Goal: Book appointment/travel/reservation

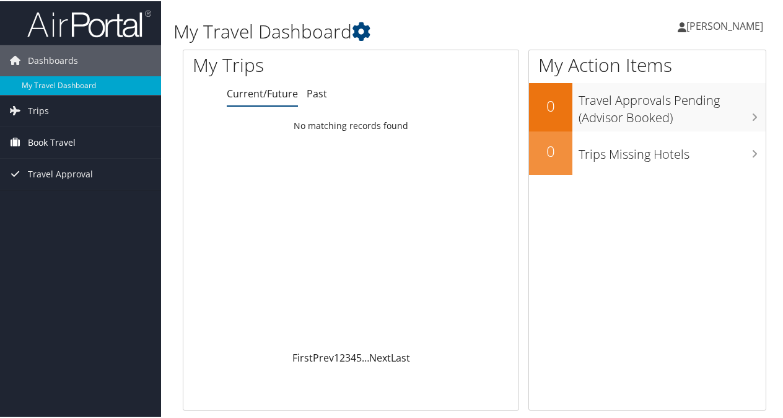
click at [71, 143] on span "Book Travel" at bounding box center [52, 141] width 48 height 31
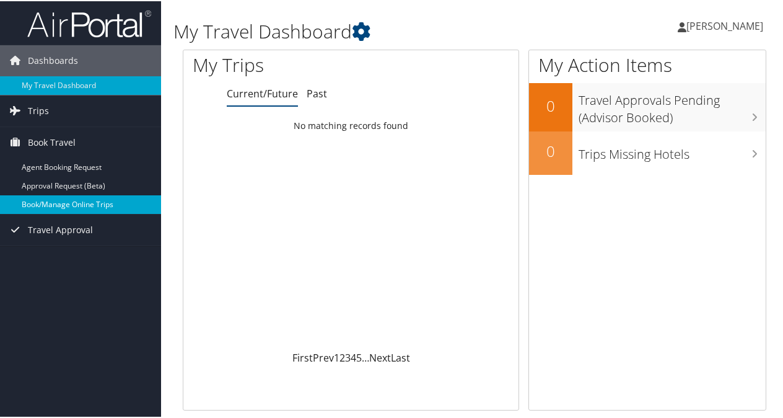
click at [64, 201] on link "Book/Manage Online Trips" at bounding box center [80, 203] width 161 height 19
click at [76, 203] on link "Book/Manage Online Trips" at bounding box center [80, 203] width 161 height 19
